Goal: Navigation & Orientation: Find specific page/section

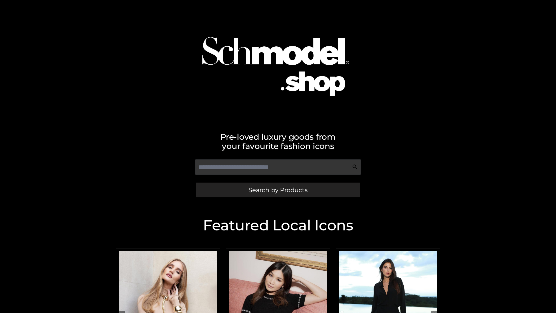
click at [278, 190] on span "Search by Products" at bounding box center [277, 190] width 59 height 6
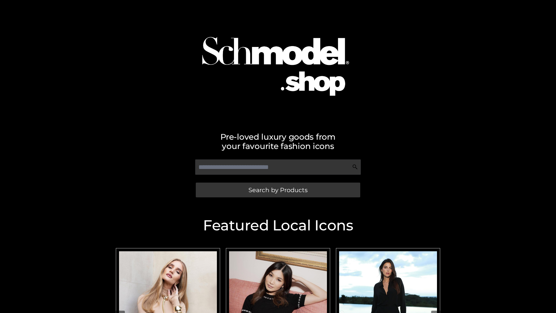
click at [278, 190] on span "Search by Products" at bounding box center [277, 190] width 59 height 6
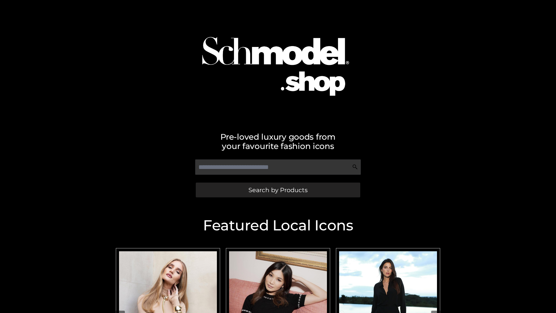
click at [278, 190] on span "Search by Products" at bounding box center [277, 190] width 59 height 6
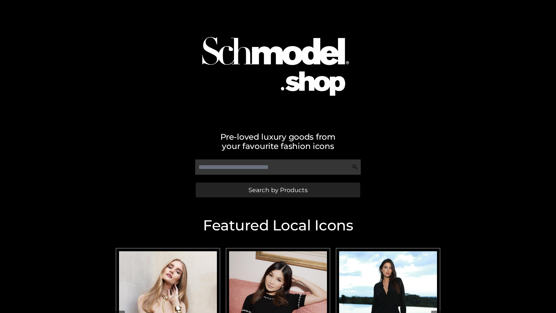
click at [278, 190] on span "Search by Products" at bounding box center [277, 190] width 59 height 6
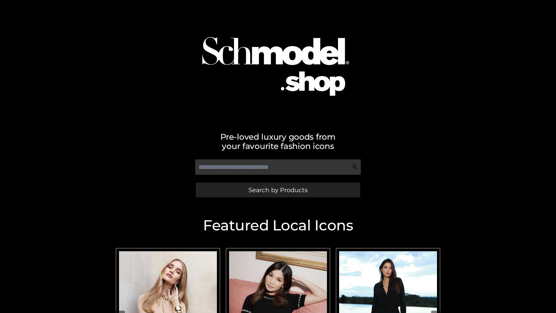
click at [278, 190] on span "Search by Products" at bounding box center [277, 190] width 59 height 6
